Goal: Task Accomplishment & Management: Use online tool/utility

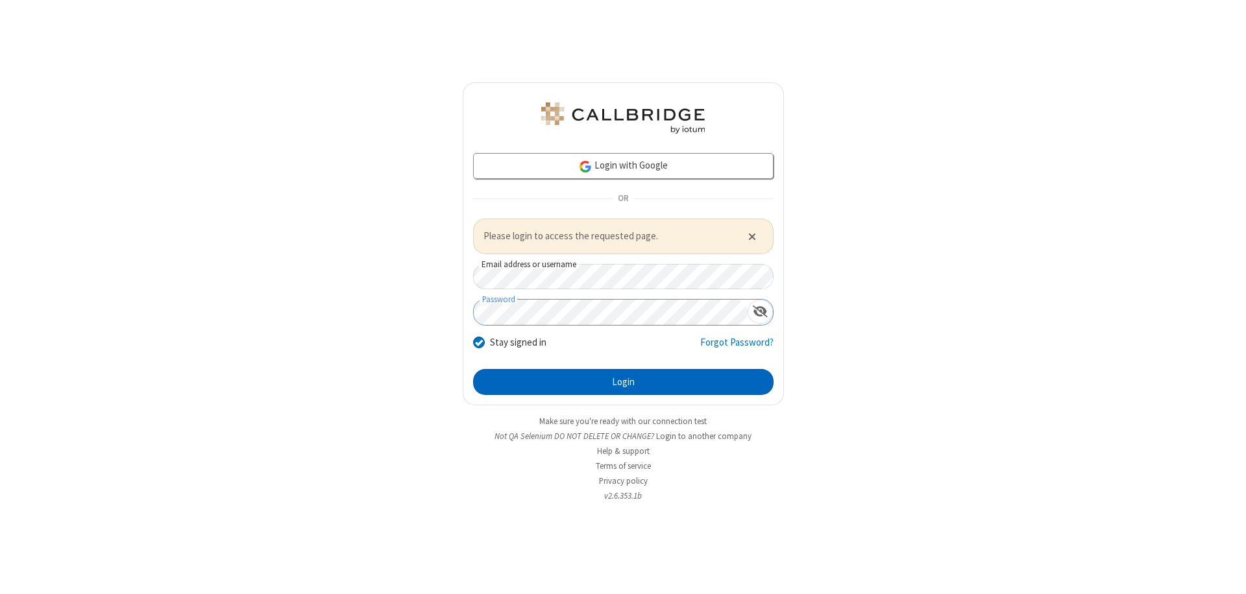
click at [623, 382] on button "Login" at bounding box center [623, 382] width 300 height 26
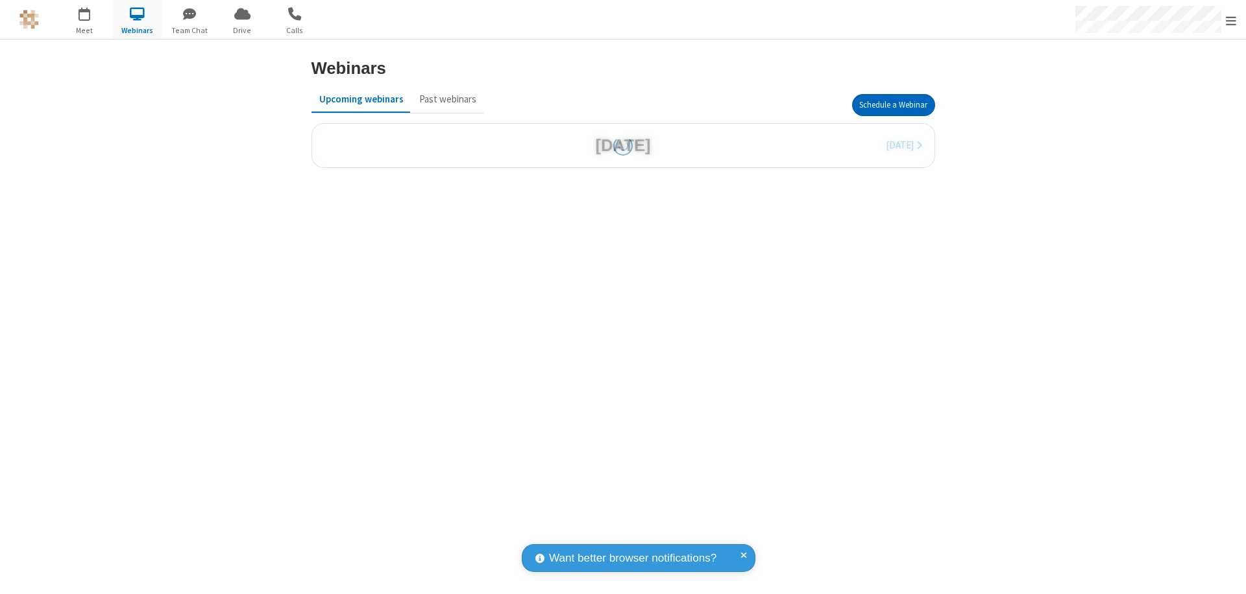
click at [893, 105] on button "Schedule a Webinar" at bounding box center [893, 105] width 83 height 22
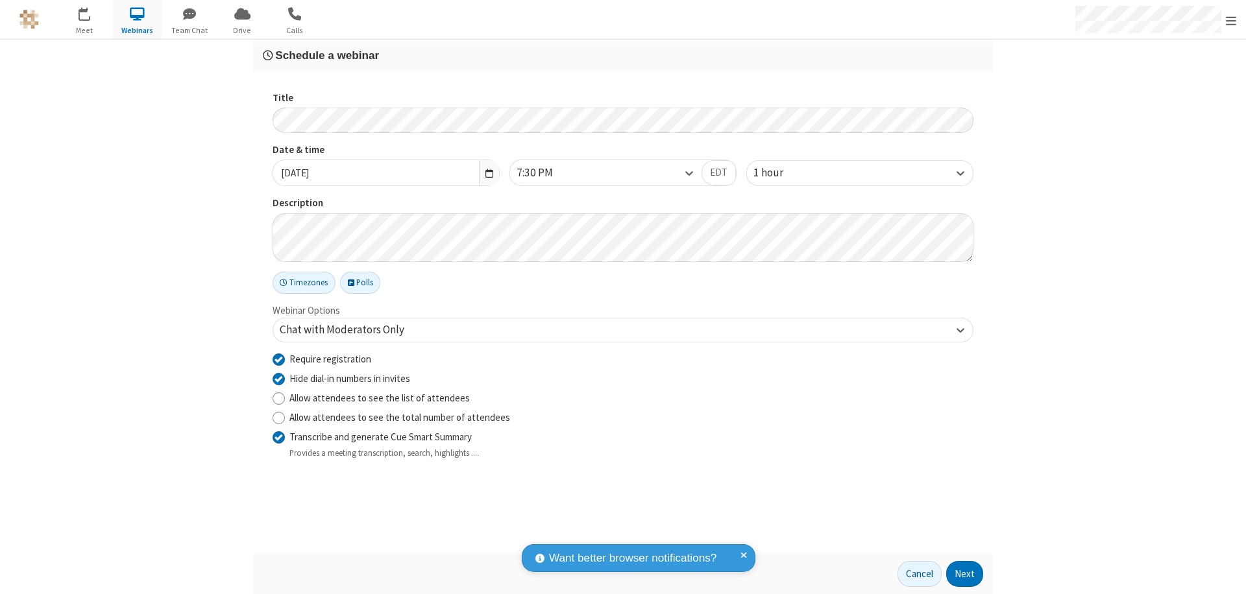
click at [278, 359] on input "Require registration" at bounding box center [279, 359] width 12 height 14
checkbox input "false"
click at [965, 574] on button "Next" at bounding box center [964, 574] width 37 height 26
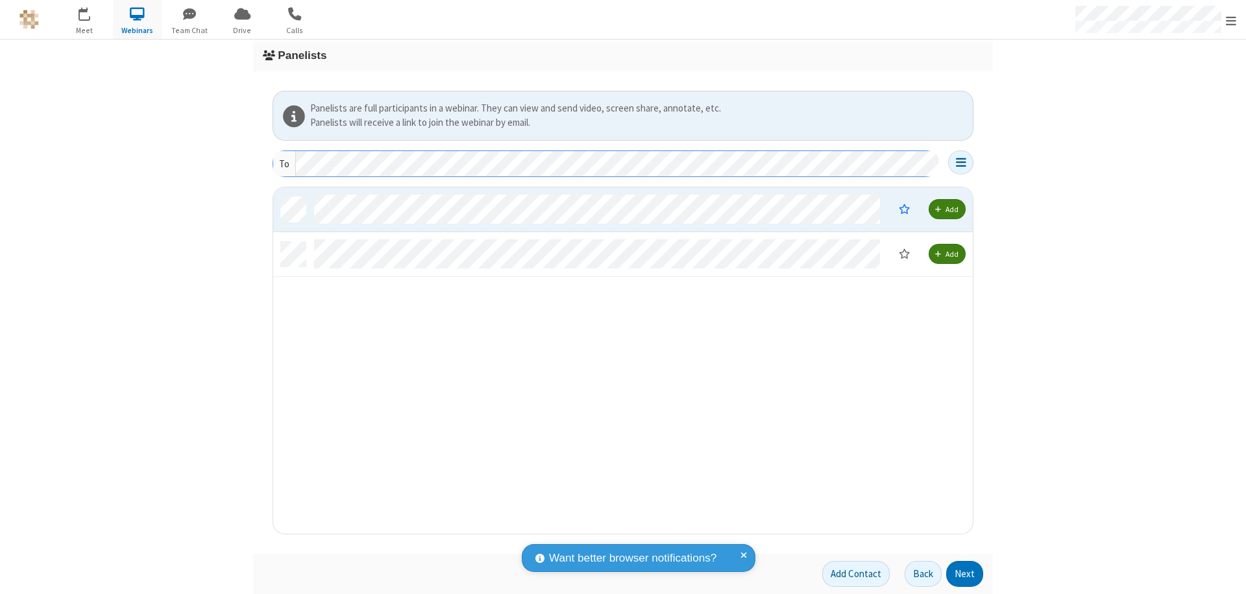
scroll to position [337, 690]
click at [965, 574] on button "Next" at bounding box center [964, 574] width 37 height 26
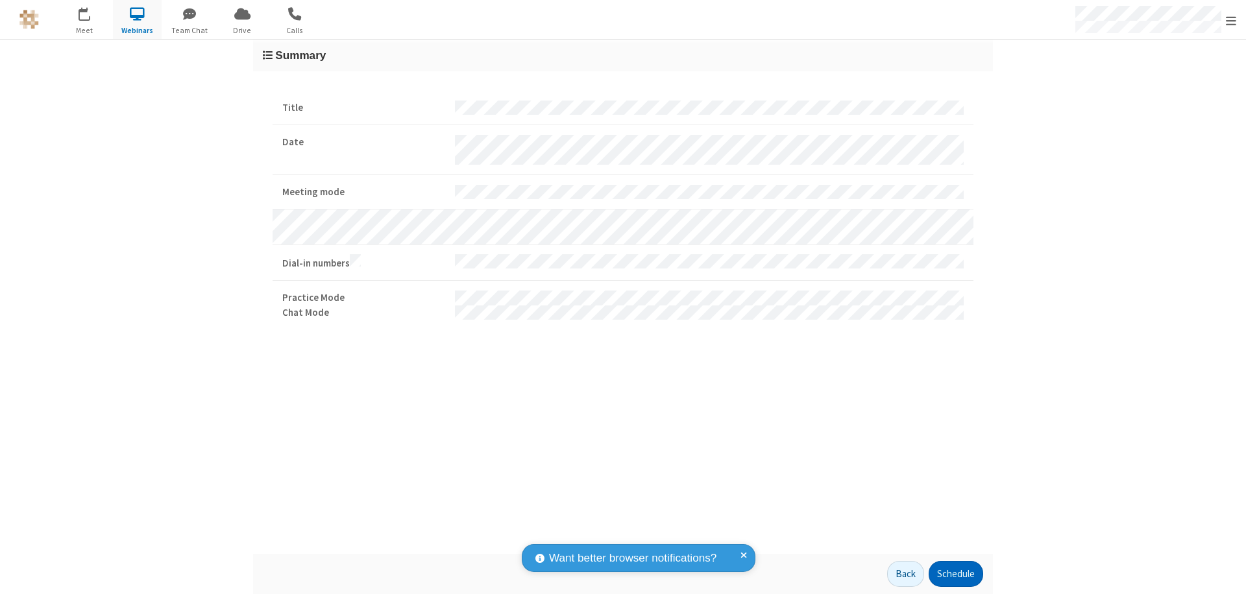
click at [955, 574] on button "Schedule" at bounding box center [956, 574] width 55 height 26
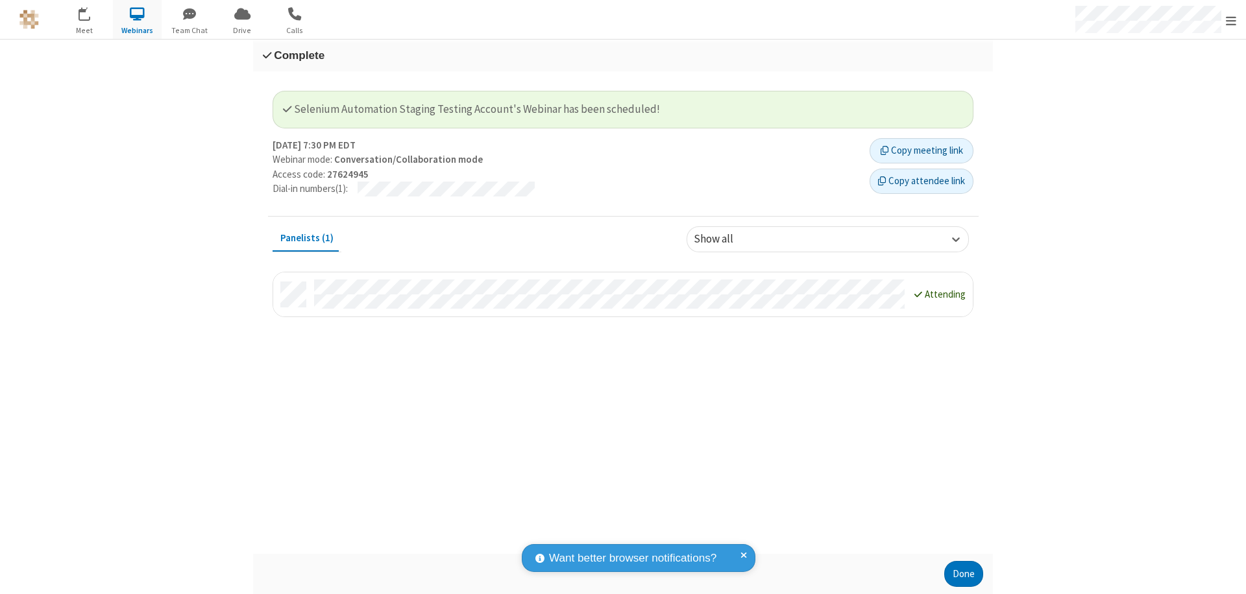
click at [964, 574] on button "Done" at bounding box center [963, 574] width 39 height 26
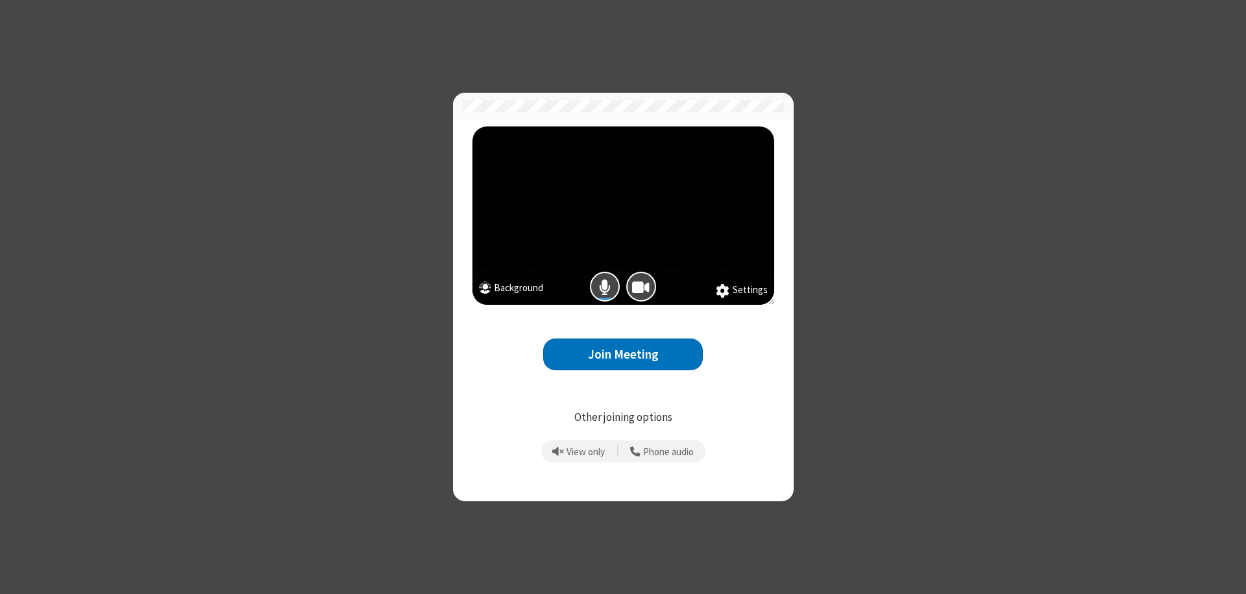
click at [623, 354] on button "Join Meeting" at bounding box center [623, 355] width 160 height 32
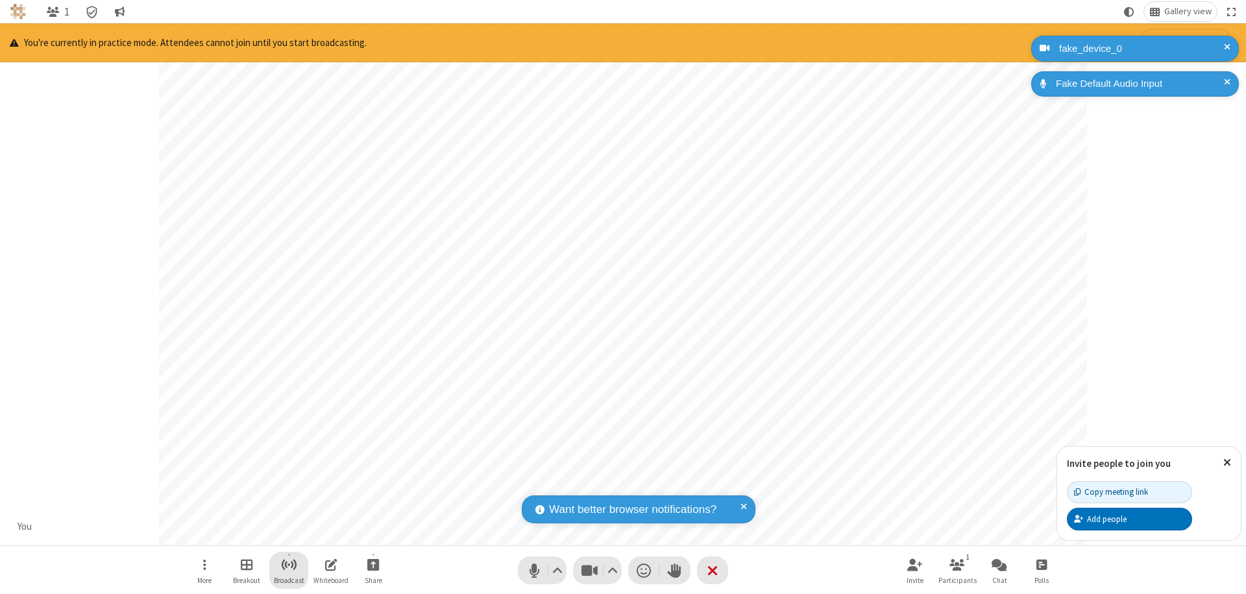
click at [288, 565] on span "Start broadcast" at bounding box center [289, 565] width 16 height 16
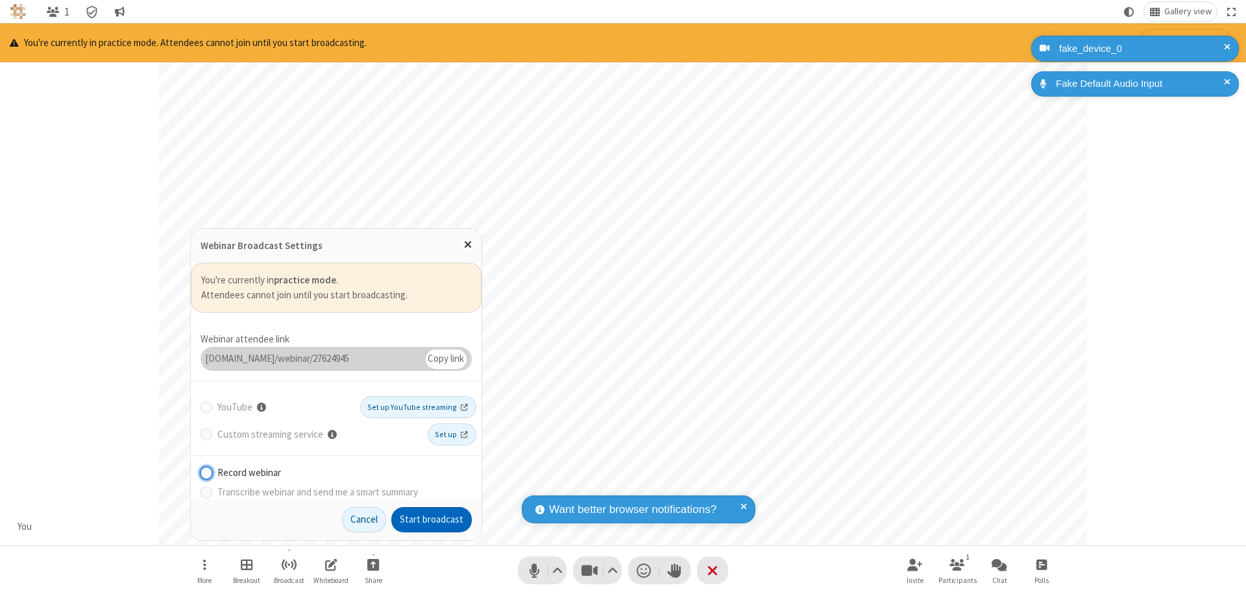
click at [432, 520] on button "Start broadcast" at bounding box center [431, 520] width 80 height 26
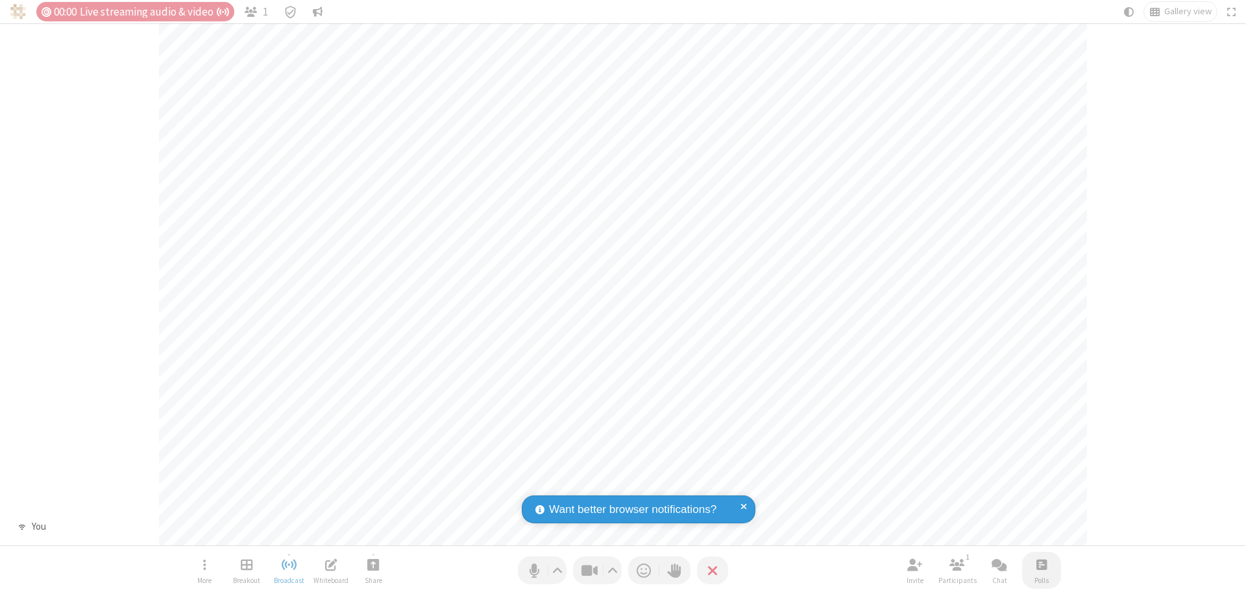
click at [1041, 565] on span "Open poll" at bounding box center [1041, 565] width 10 height 16
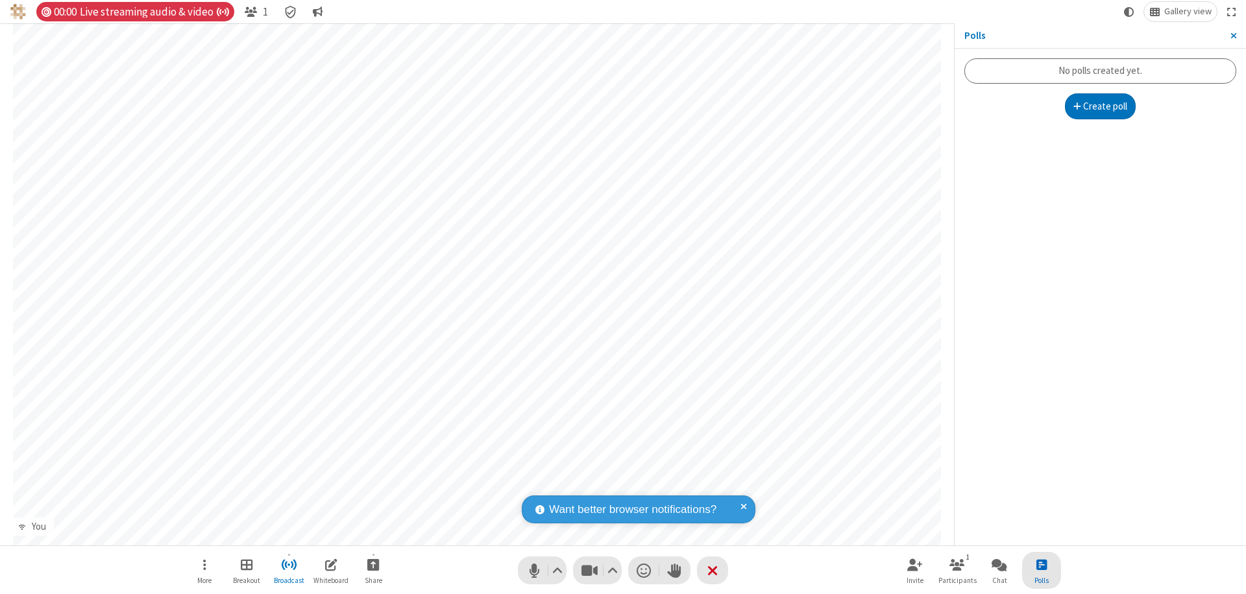
click at [1100, 106] on button "Create poll" at bounding box center [1100, 106] width 71 height 26
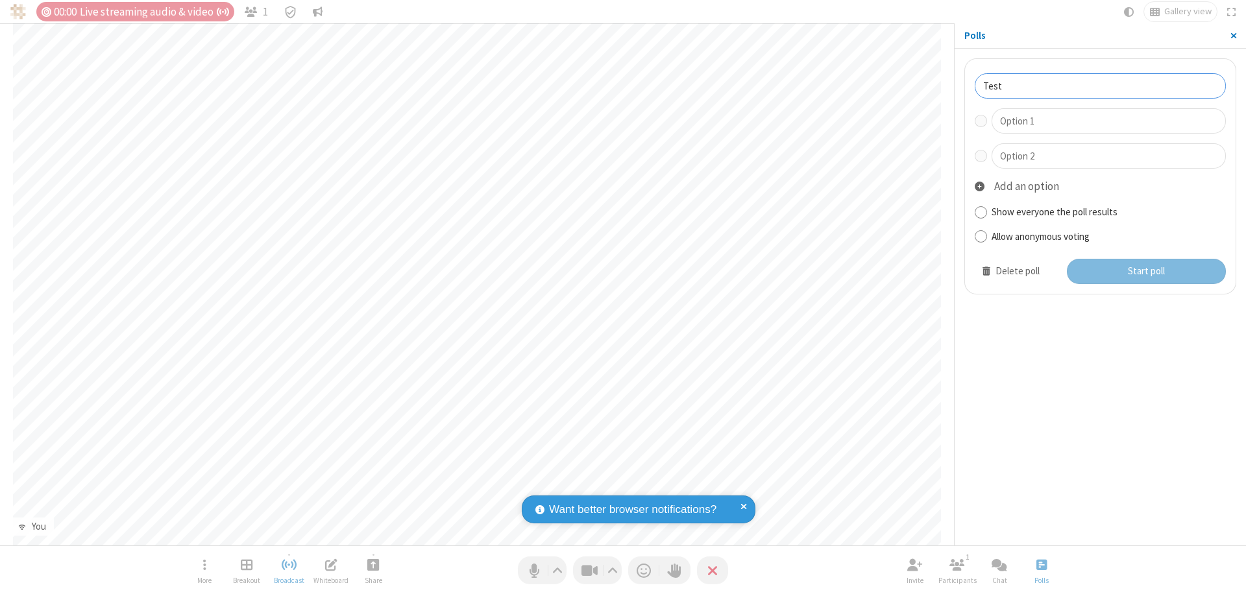
type input "Test"
type input "Yes"
type input "No"
click at [1145, 271] on button "Start poll" at bounding box center [1147, 272] width 160 height 26
